Goal: Complete application form

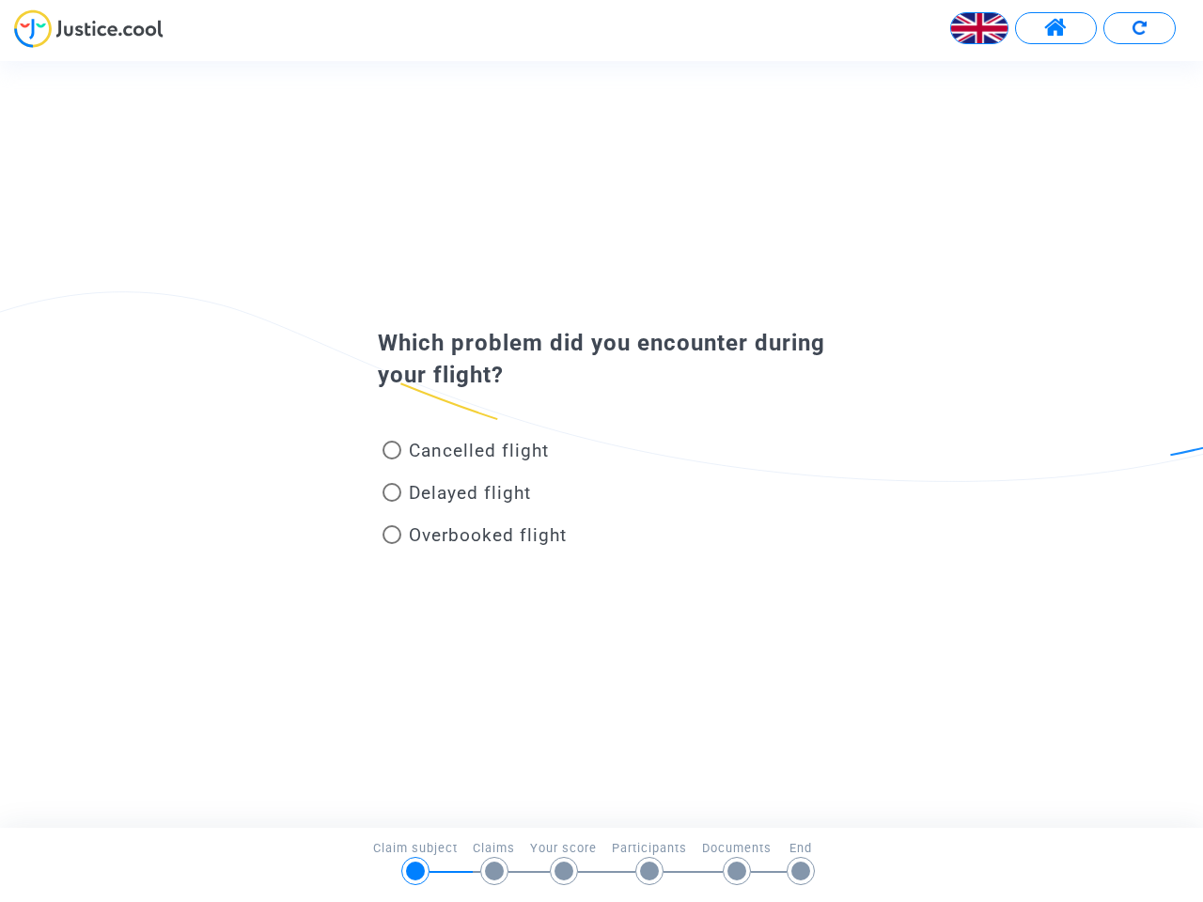
click at [979, 28] on img at bounding box center [979, 28] width 56 height 56
click at [1055, 28] on span at bounding box center [1055, 28] width 23 height 24
click at [1139, 28] on div at bounding box center [601, 35] width 1203 height 52
click at [601, 444] on div "Cancelled flight" at bounding box center [571, 454] width 414 height 42
click at [465, 454] on span "Cancelled flight" at bounding box center [479, 451] width 140 height 22
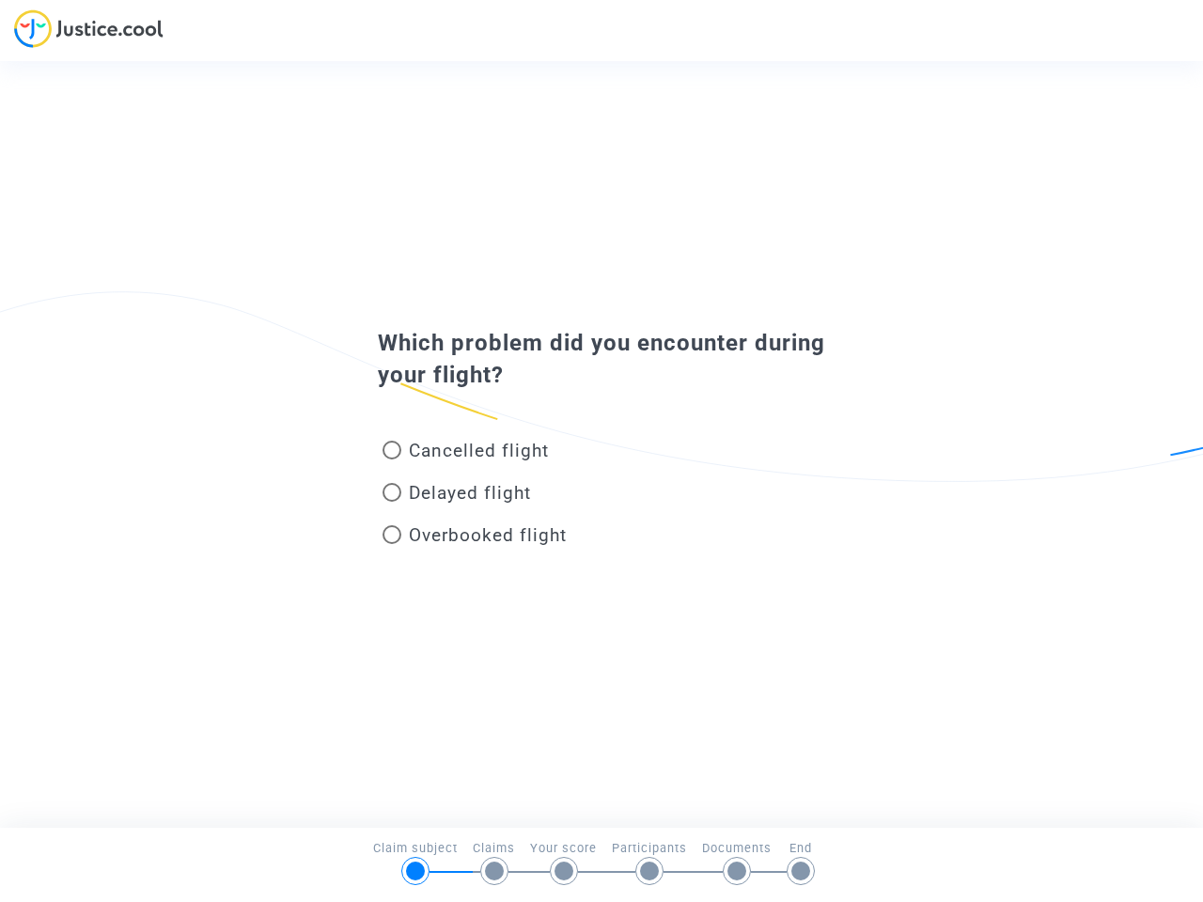
click at [392, 460] on input "Cancelled flight" at bounding box center [391, 460] width 1 height 1
radio input "true"
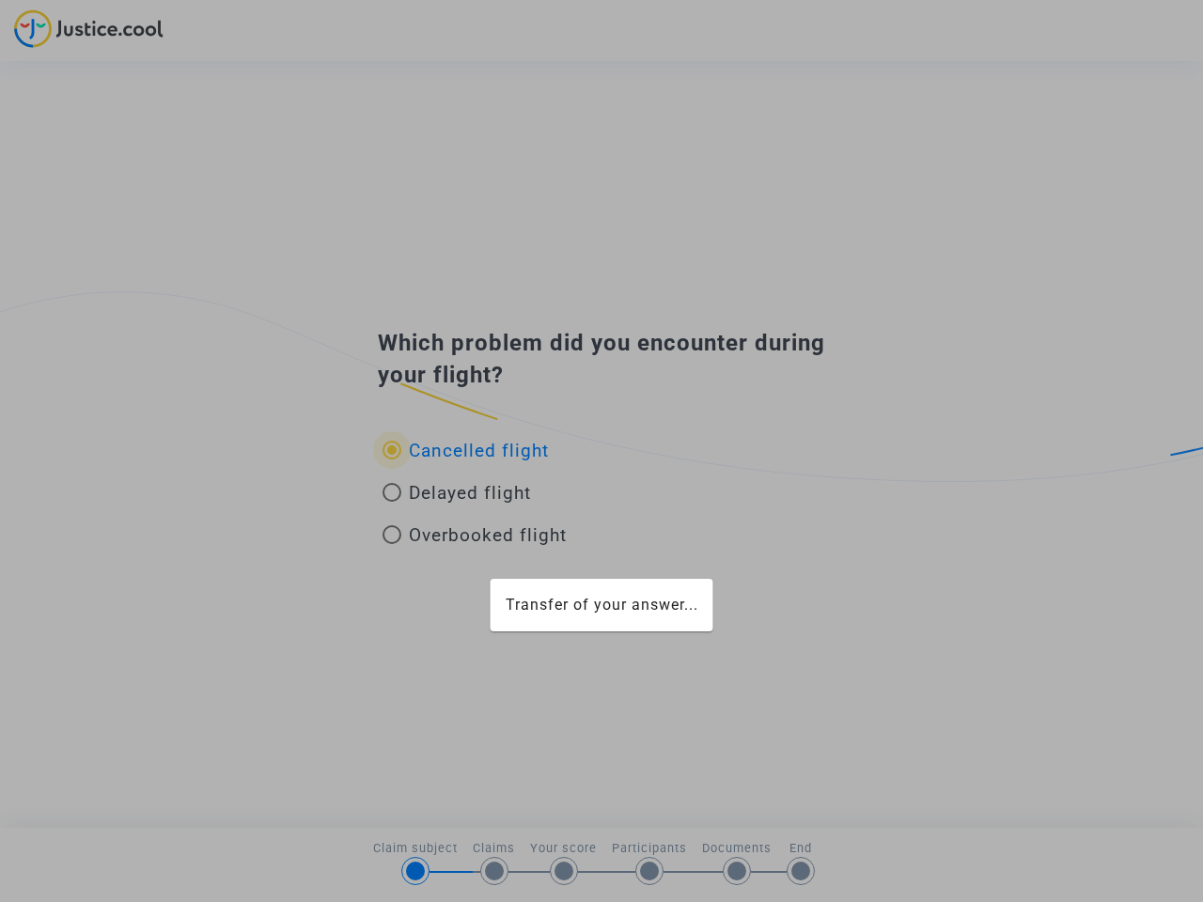
click at [465, 450] on div "Transfer of your answer..." at bounding box center [601, 451] width 1203 height 902
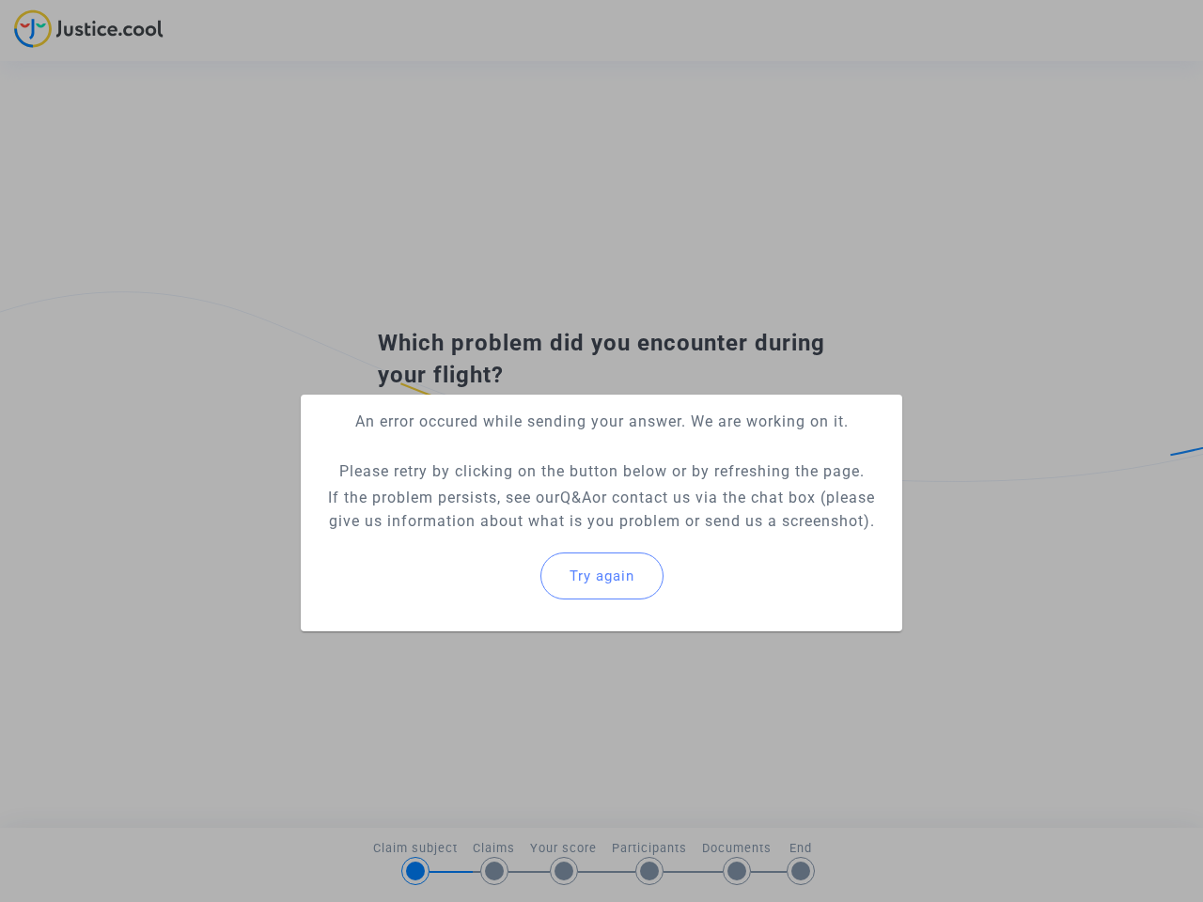
click at [457, 496] on p "If the problem persists, see our Q&A or contact us via the chat box (please giv…" at bounding box center [601, 509] width 571 height 47
click at [457, 492] on p "If the problem persists, see our Q&A or contact us via the chat box (please giv…" at bounding box center [601, 509] width 571 height 47
click at [475, 538] on div "Try again" at bounding box center [601, 576] width 571 height 81
click at [475, 535] on mat-card "An error occured while sending your answer. We are working on it. Please retry …" at bounding box center [601, 513] width 601 height 237
